Goal: Task Accomplishment & Management: Manage account settings

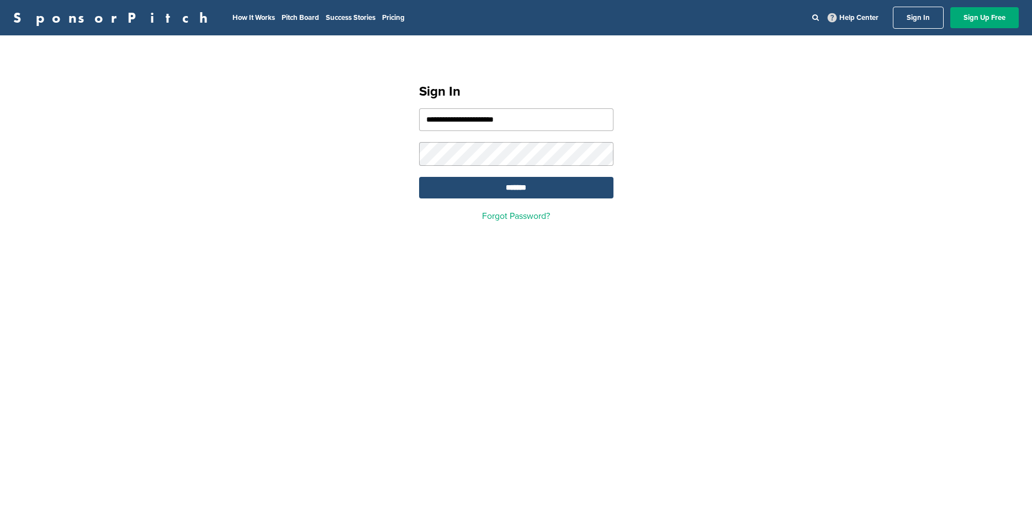
click at [510, 191] on input "*******" at bounding box center [516, 188] width 194 height 22
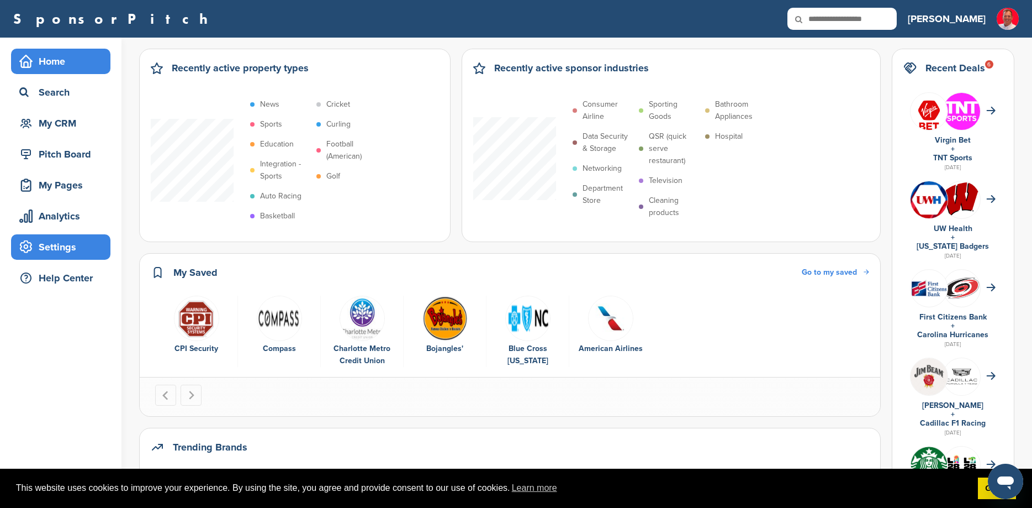
click at [66, 244] on div "Settings" at bounding box center [64, 247] width 94 height 20
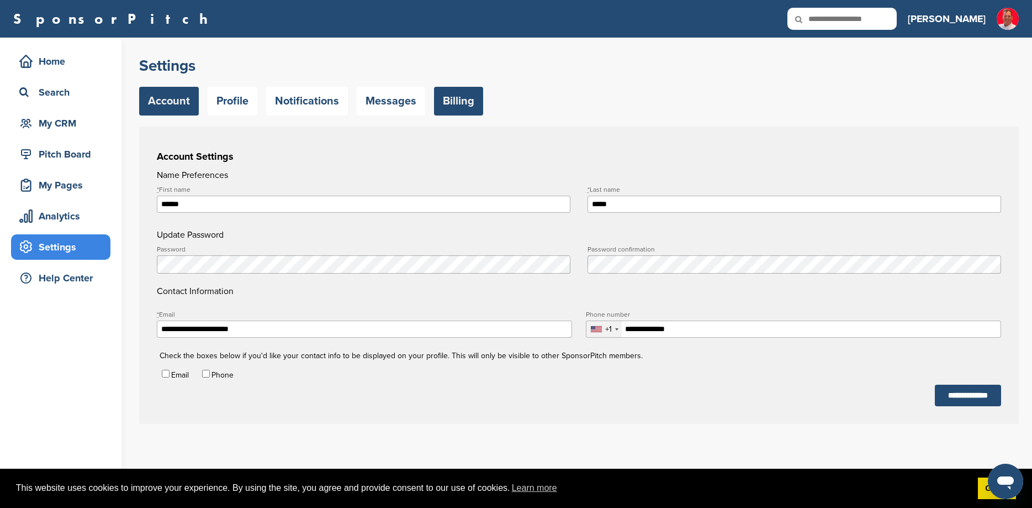
click at [473, 106] on link "Billing" at bounding box center [458, 101] width 49 height 29
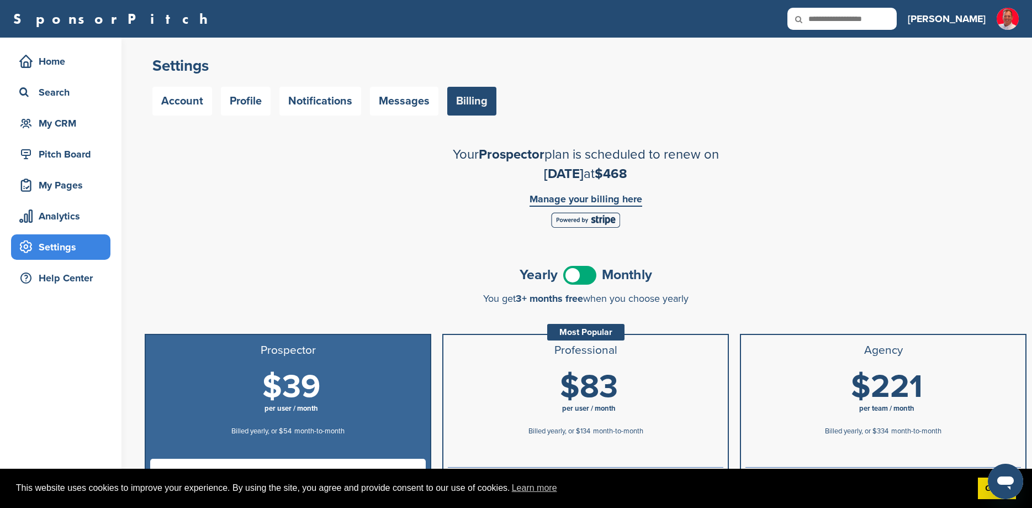
click at [570, 203] on link "Manage your billing here" at bounding box center [586, 200] width 113 height 13
